Goal: Task Accomplishment & Management: Use online tool/utility

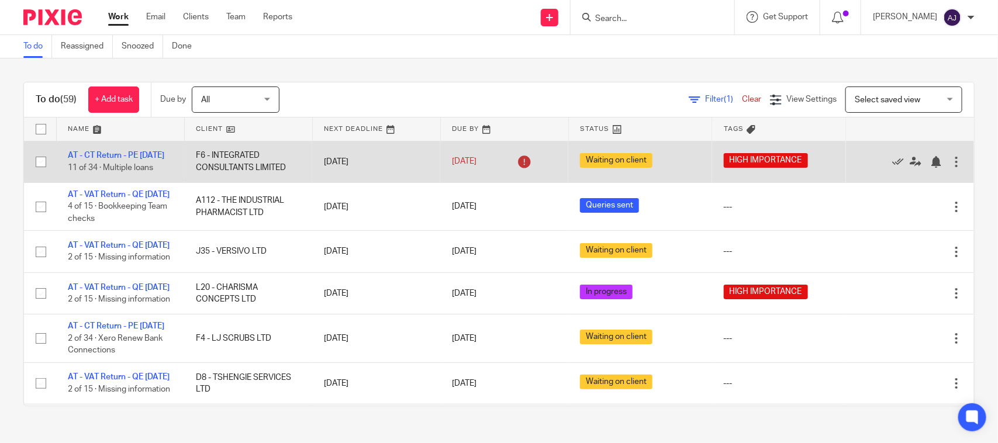
click at [53, 151] on td at bounding box center [40, 162] width 32 height 42
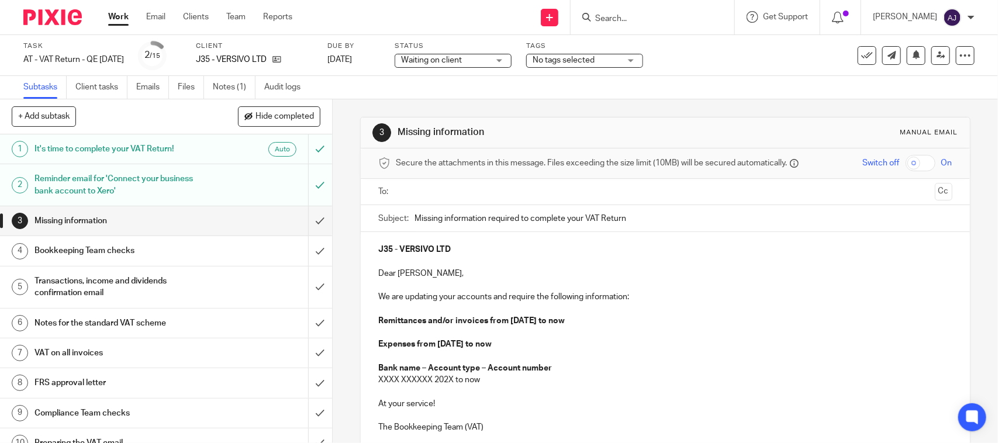
click at [452, 62] on span "Waiting on client" at bounding box center [431, 60] width 61 height 8
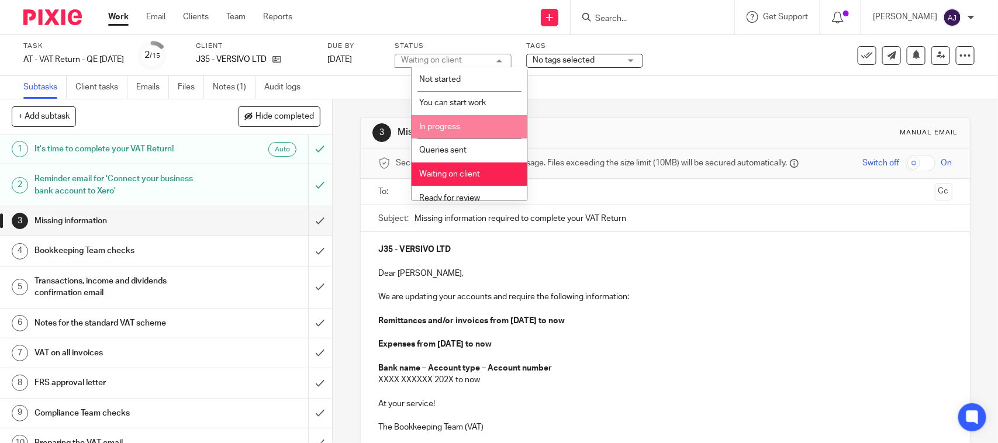
click at [452, 124] on span "In progress" at bounding box center [439, 127] width 41 height 8
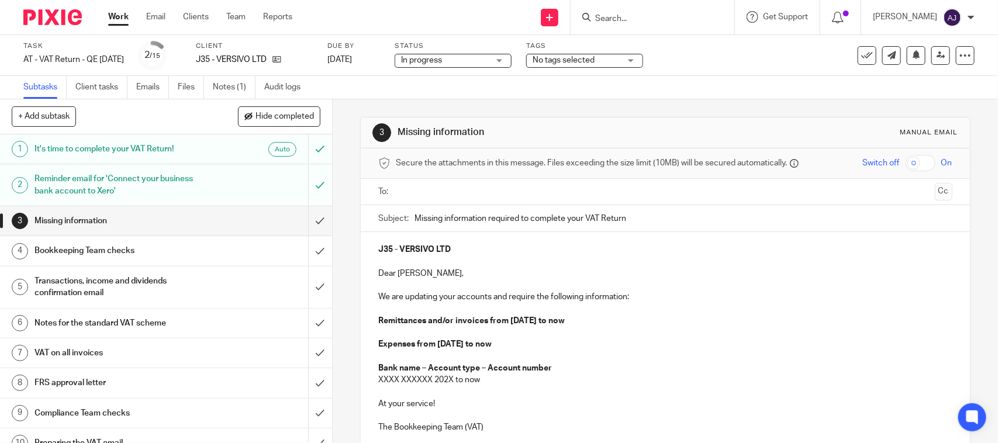
click at [506, 102] on div "3 Missing information Manual email Secure the attachments in this message. File…" at bounding box center [665, 323] width 610 height 448
click at [600, 117] on div "3 Missing information Manual email Secure the attachments in this message. File…" at bounding box center [665, 323] width 610 height 413
click at [577, 94] on div "Subtasks Client tasks Emails Files Notes (1) Audit logs" at bounding box center [499, 87] width 998 height 23
click at [642, 115] on div "3 Missing information Manual email Secure the attachments in this message. File…" at bounding box center [665, 323] width 610 height 448
click at [825, 78] on div "Subtasks Client tasks Emails Files Notes (1) Audit logs" at bounding box center [499, 87] width 998 height 23
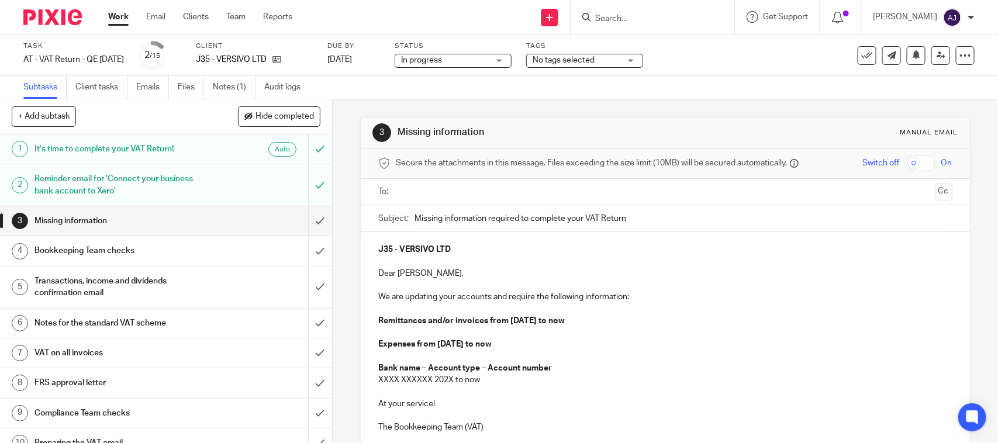
click at [633, 111] on div "3 Missing information Manual email Secure the attachments in this message. File…" at bounding box center [665, 323] width 610 height 448
click at [742, 98] on div "Subtasks Client tasks Emails Files Notes (1) Audit logs" at bounding box center [499, 87] width 998 height 23
